Goal: Find specific page/section: Find specific page/section

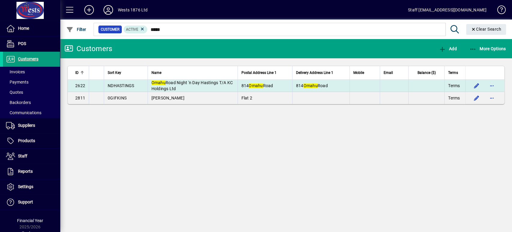
type input "*****"
click at [194, 82] on span "Omahu Road Night 'n Day Hastings T/A KC Holdings Ltd" at bounding box center [193, 85] width 82 height 11
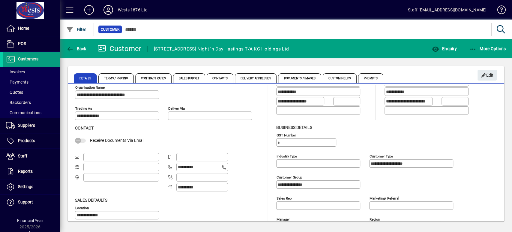
scroll to position [67, 0]
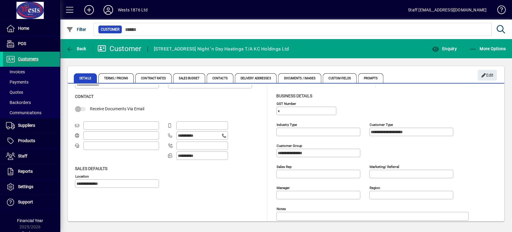
click at [41, 59] on span at bounding box center [31, 59] width 57 height 14
